Goal: Task Accomplishment & Management: Manage account settings

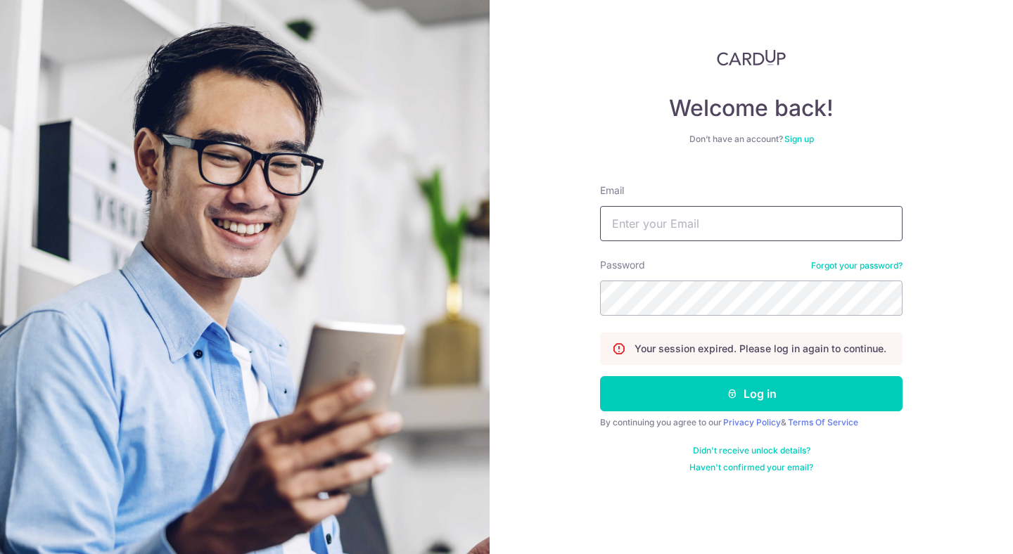
click at [628, 224] on input "Email" at bounding box center [751, 223] width 302 height 35
type input "[EMAIL_ADDRESS][DOMAIN_NAME]"
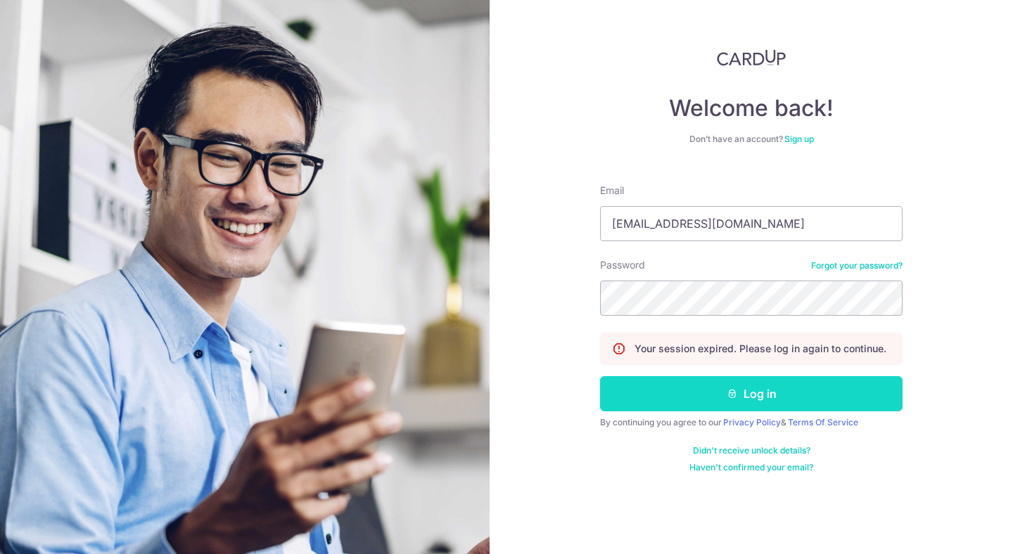
click at [708, 401] on button "Log in" at bounding box center [751, 393] width 302 height 35
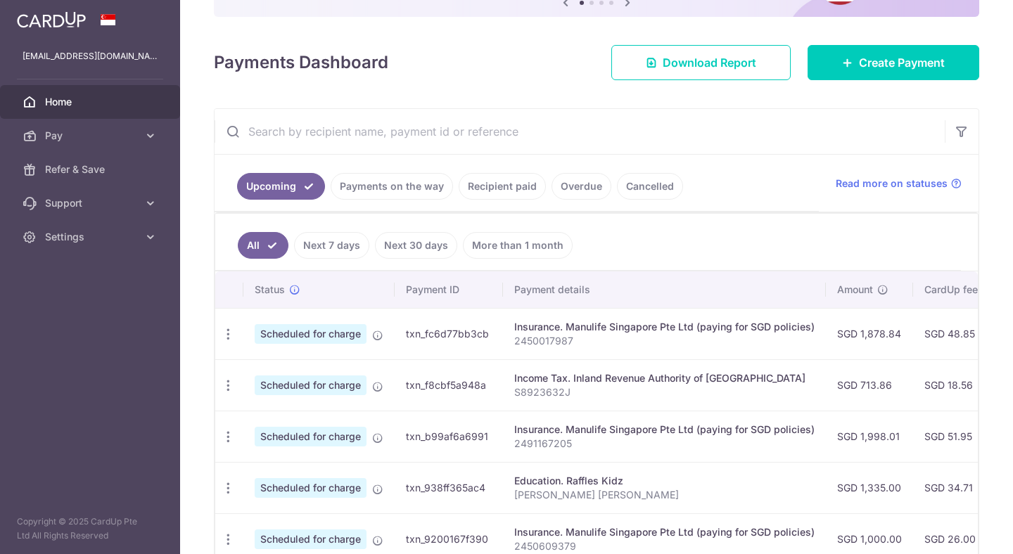
scroll to position [180, 0]
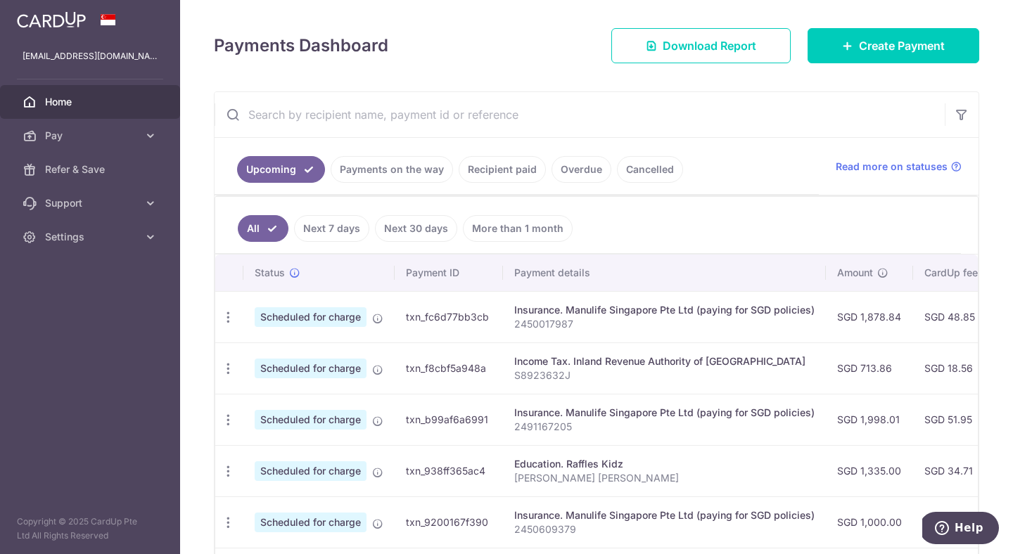
click at [483, 319] on td "txn_fc6d77bb3cb" at bounding box center [448, 316] width 108 height 51
click at [231, 320] on icon "button" at bounding box center [228, 317] width 15 height 15
click at [283, 391] on span "Cancel payment" at bounding box center [303, 390] width 94 height 17
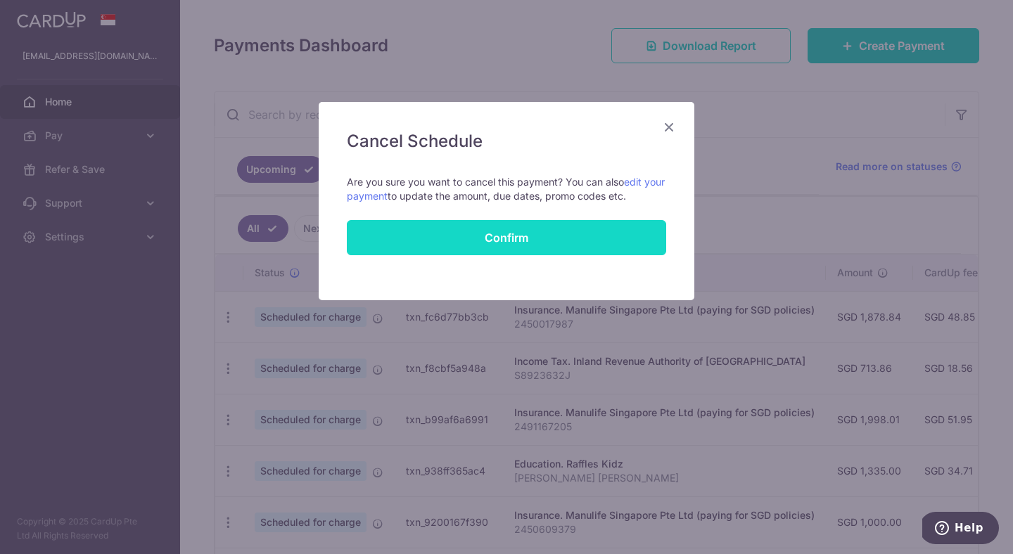
click at [538, 248] on button "Confirm" at bounding box center [506, 237] width 319 height 35
